Goal: Task Accomplishment & Management: Manage account settings

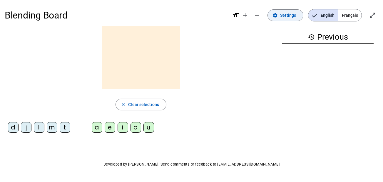
click at [285, 12] on span "Settings" at bounding box center [288, 15] width 16 height 7
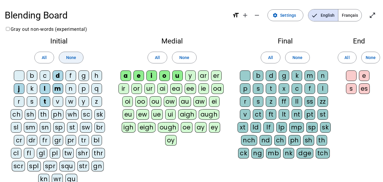
click at [76, 56] on span at bounding box center [71, 58] width 24 height 14
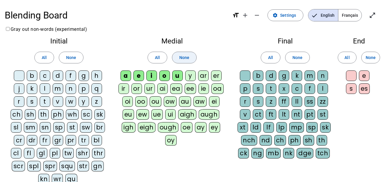
click at [185, 57] on span "None" at bounding box center [184, 57] width 10 height 7
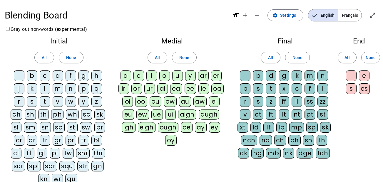
click at [41, 103] on div "t" at bounding box center [45, 101] width 11 height 11
click at [126, 77] on div "a" at bounding box center [126, 76] width 11 height 11
click at [299, 86] on div "c" at bounding box center [297, 88] width 11 height 11
click at [138, 75] on div "e" at bounding box center [138, 76] width 11 height 11
click at [19, 88] on div "j" at bounding box center [19, 88] width 11 height 11
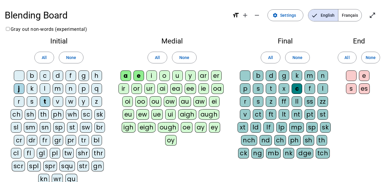
click at [59, 73] on div "d" at bounding box center [58, 76] width 11 height 11
click at [59, 91] on div "m" at bounding box center [58, 88] width 11 height 11
click at [43, 89] on div "l" at bounding box center [45, 88] width 11 height 11
click at [152, 74] on div "i" at bounding box center [151, 76] width 11 height 11
click at [166, 75] on div "o" at bounding box center [164, 76] width 11 height 11
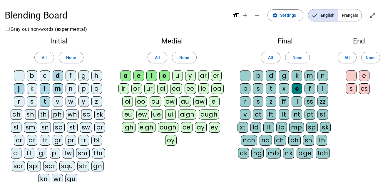
click at [178, 76] on div "u" at bounding box center [177, 76] width 11 height 11
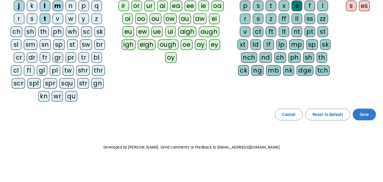
click at [364, 118] on span at bounding box center [364, 115] width 23 height 14
